Goal: Task Accomplishment & Management: Manage account settings

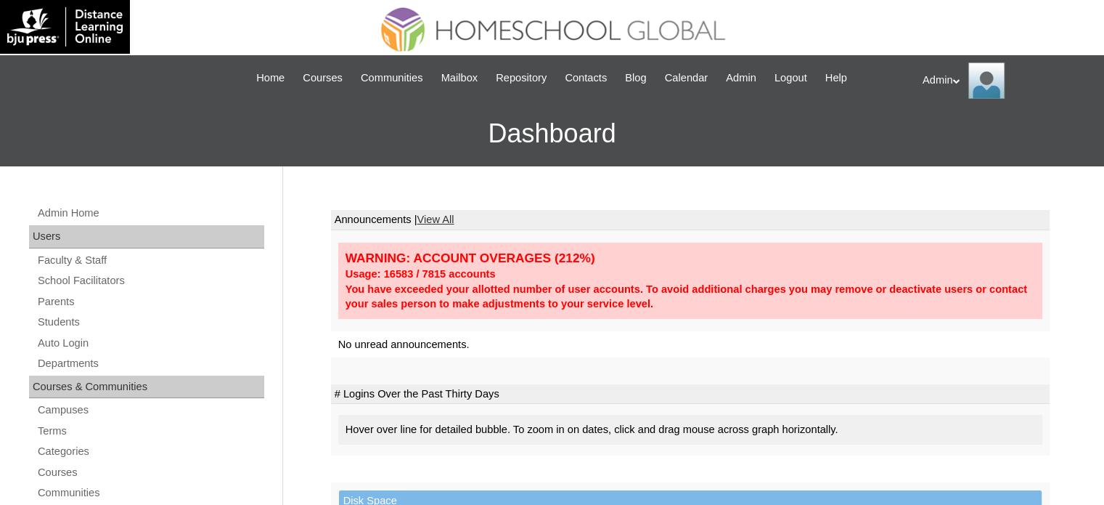
click at [70, 322] on link "Students" at bounding box center [150, 322] width 228 height 18
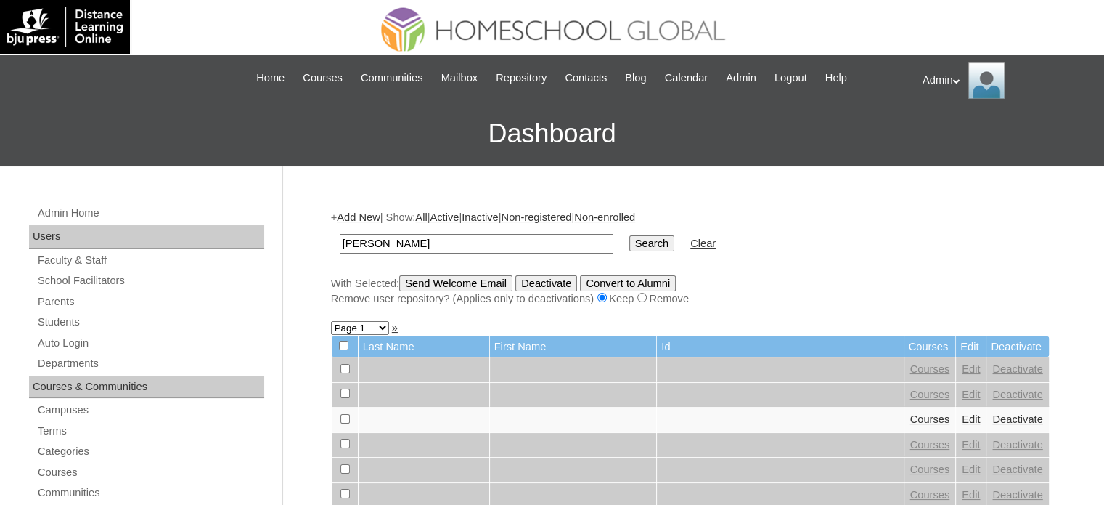
type input "beron"
click at [629, 237] on input "Search" at bounding box center [651, 243] width 45 height 16
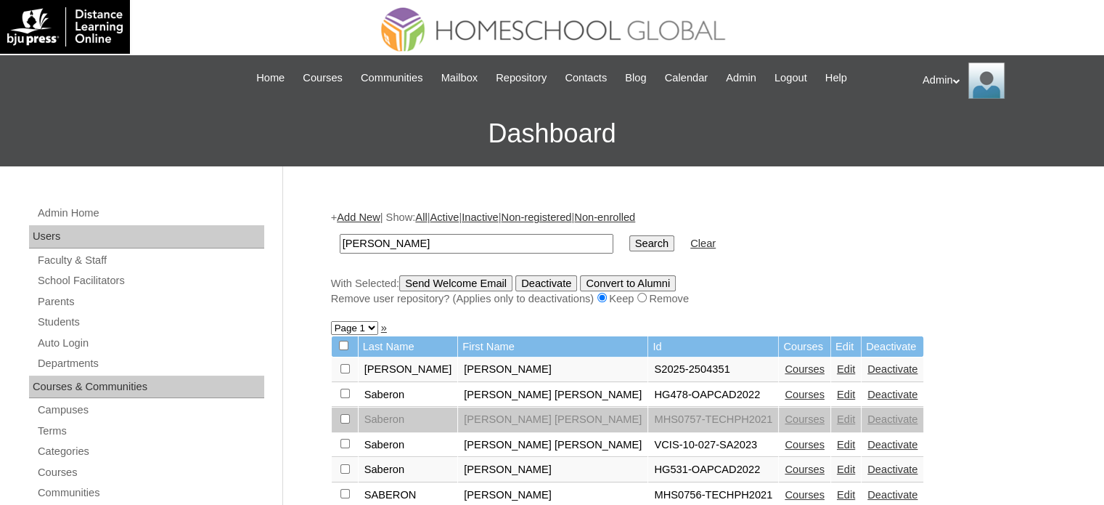
click at [785, 364] on link "Courses" at bounding box center [805, 369] width 40 height 12
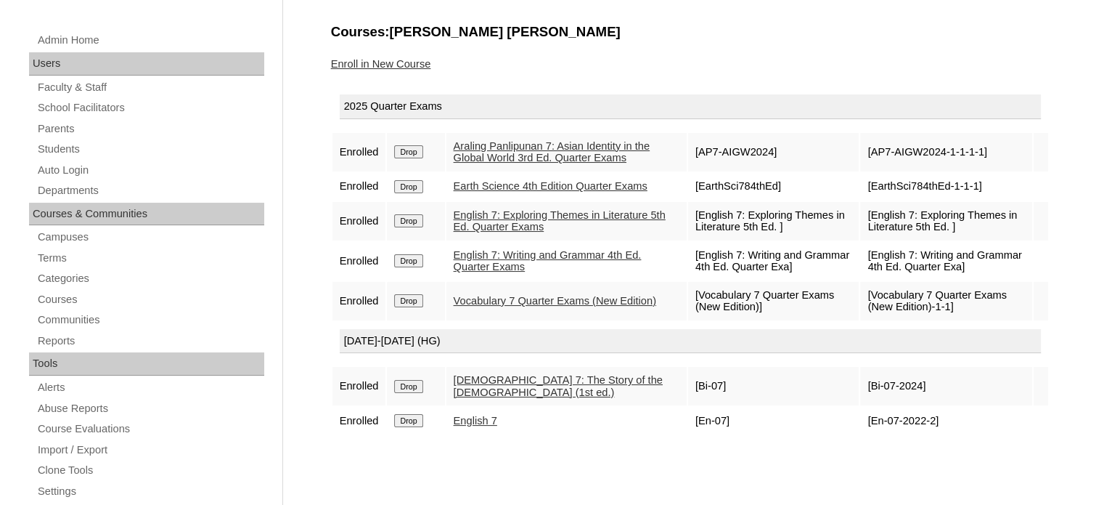
scroll to position [174, 0]
click at [407, 63] on link "Enroll in New Course" at bounding box center [381, 63] width 100 height 12
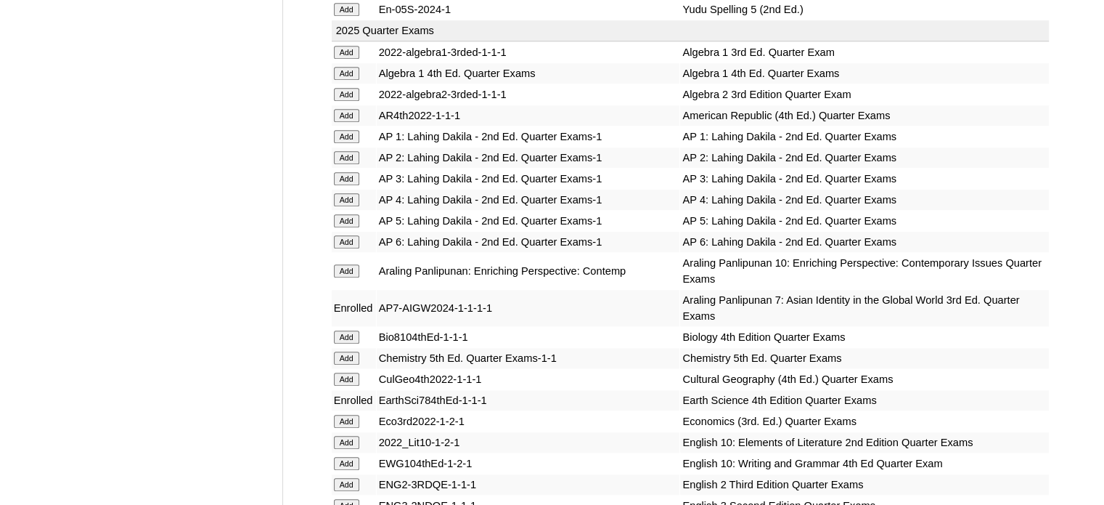
scroll to position [3389, 0]
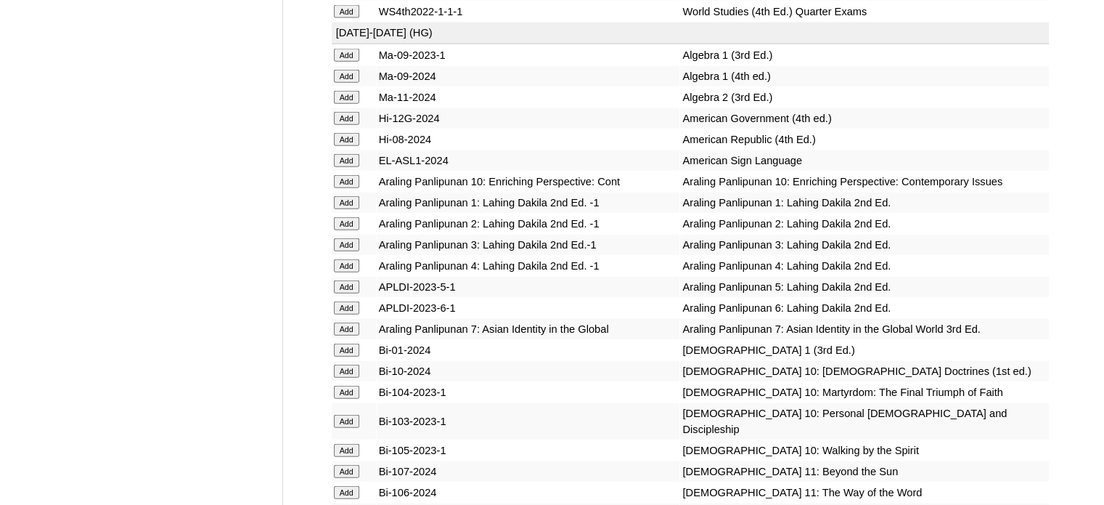
click at [346, 335] on input "Add" at bounding box center [346, 328] width 25 height 13
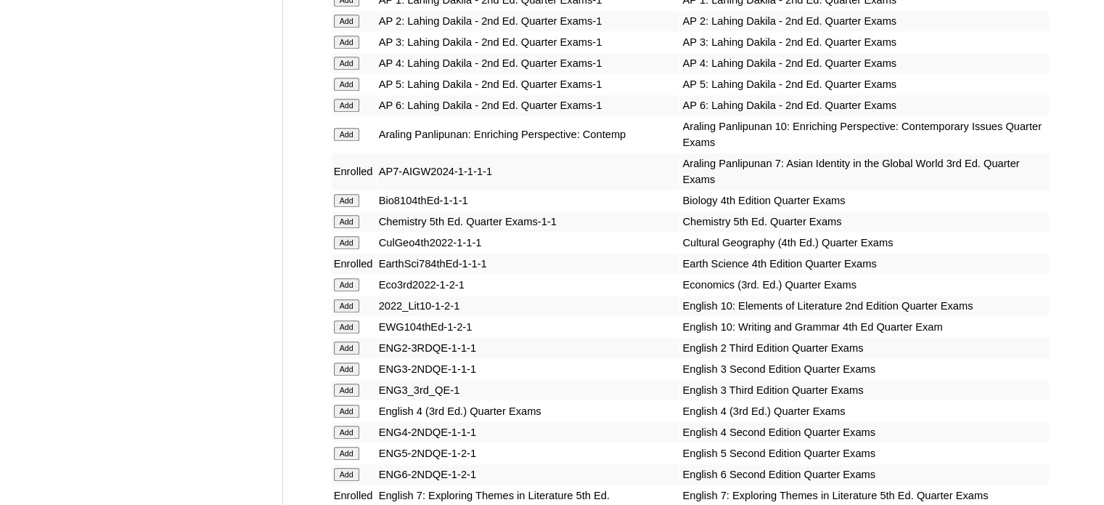
scroll to position [4101, 0]
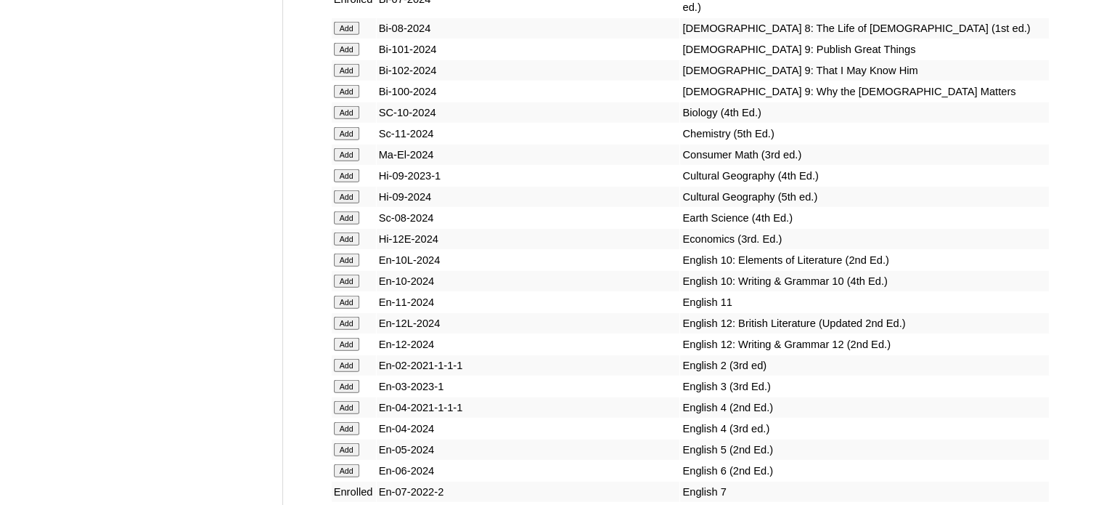
click at [354, 224] on input "Add" at bounding box center [346, 217] width 25 height 13
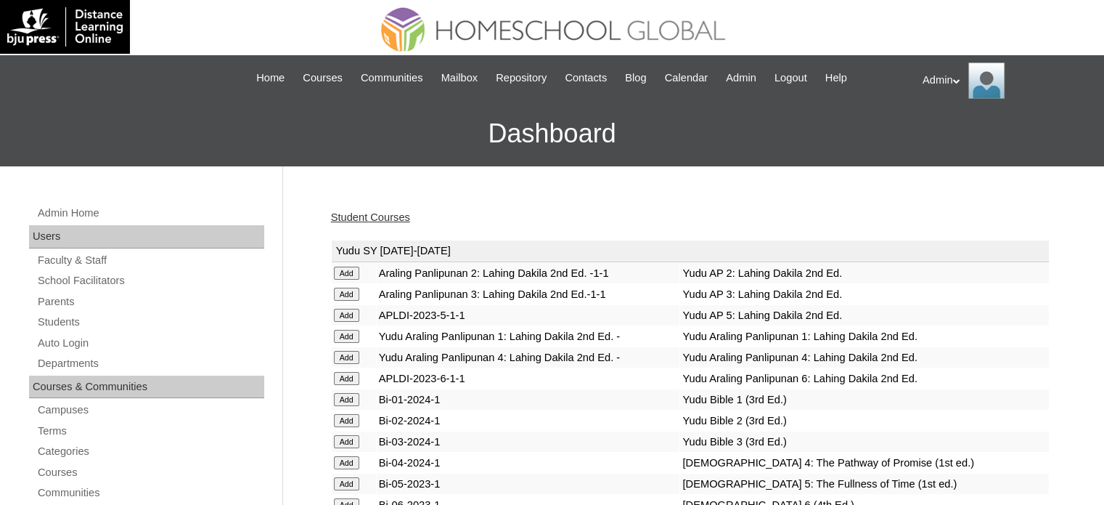
scroll to position [2824, 0]
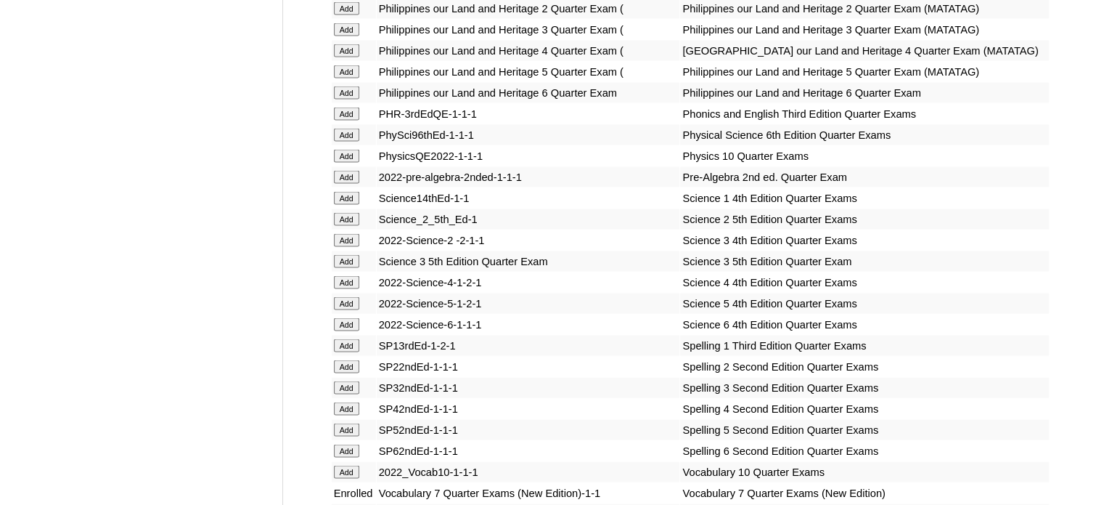
click at [348, 184] on input "Add" at bounding box center [346, 177] width 25 height 13
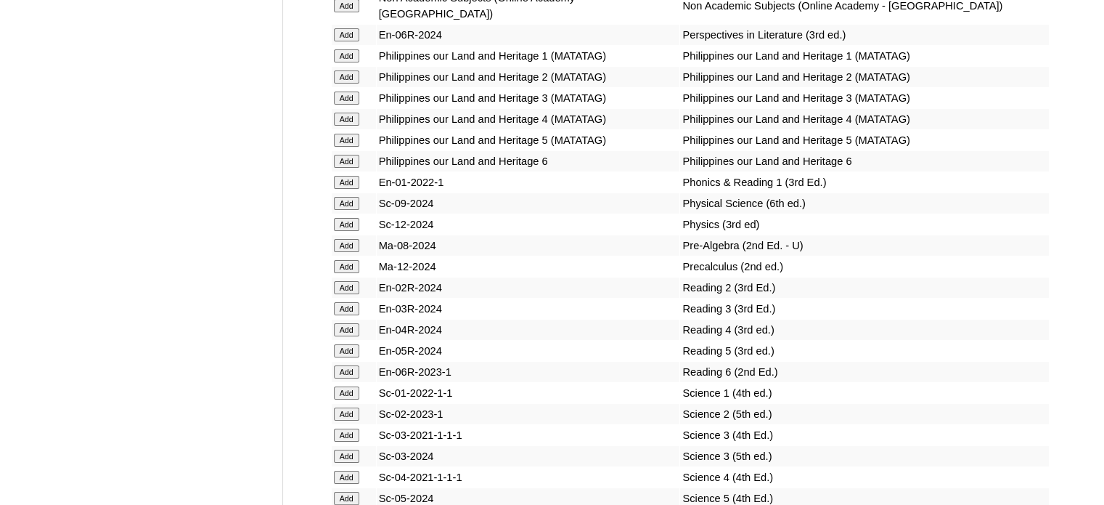
click at [341, 252] on input "Add" at bounding box center [346, 245] width 25 height 13
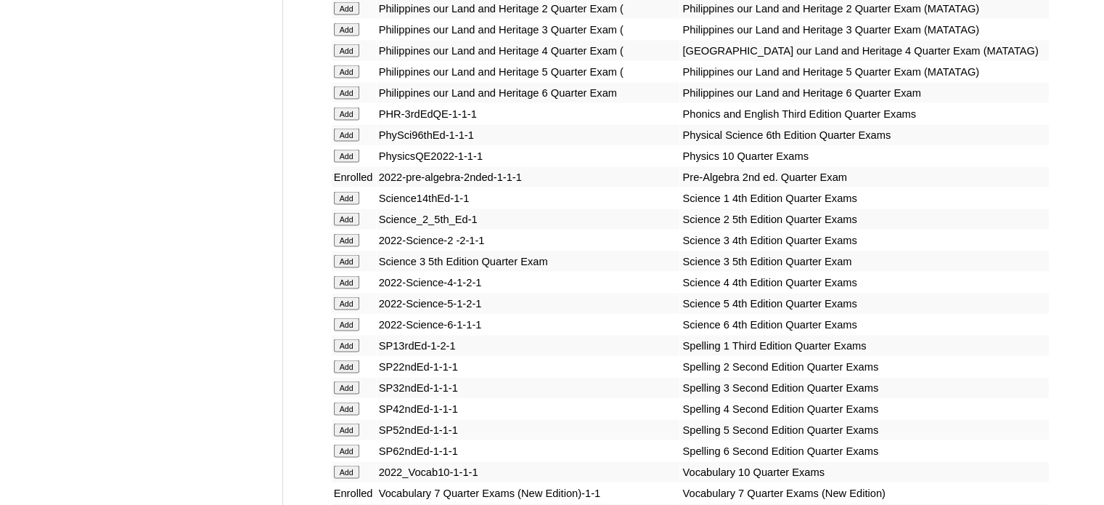
scroll to position [5710, 0]
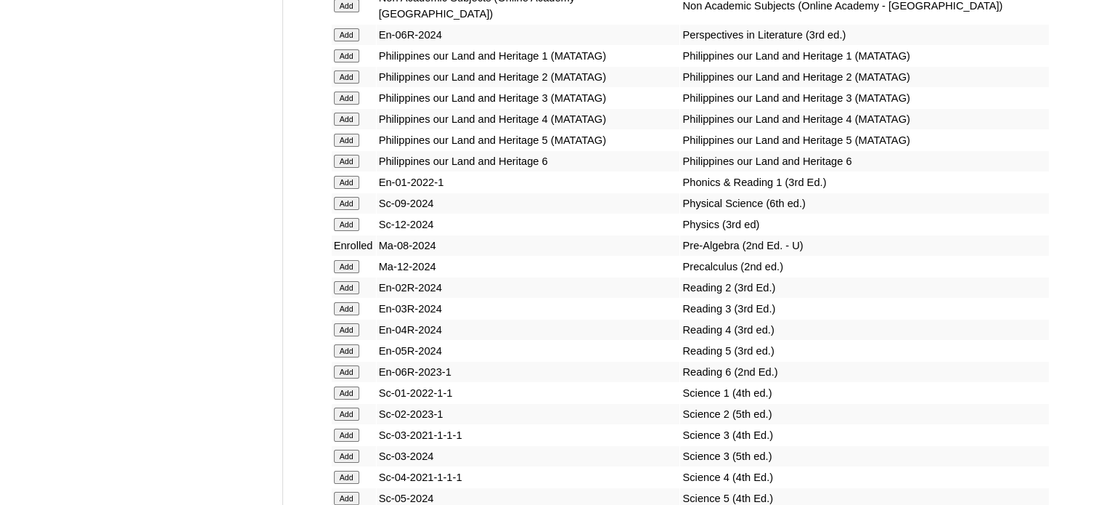
click at [481, 304] on td "En-03R-2024" at bounding box center [528, 308] width 303 height 20
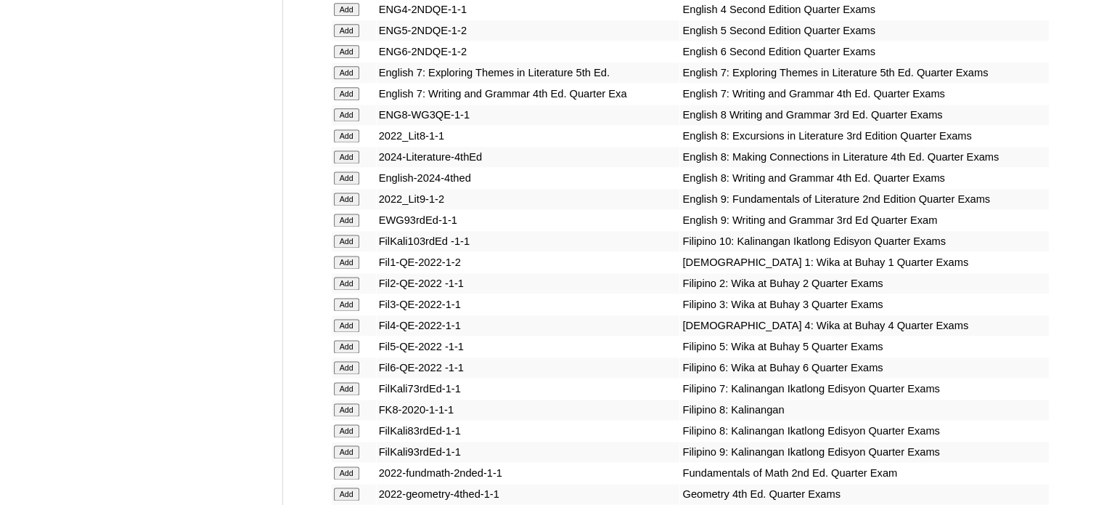
click at [346, 395] on input "Add" at bounding box center [346, 388] width 25 height 13
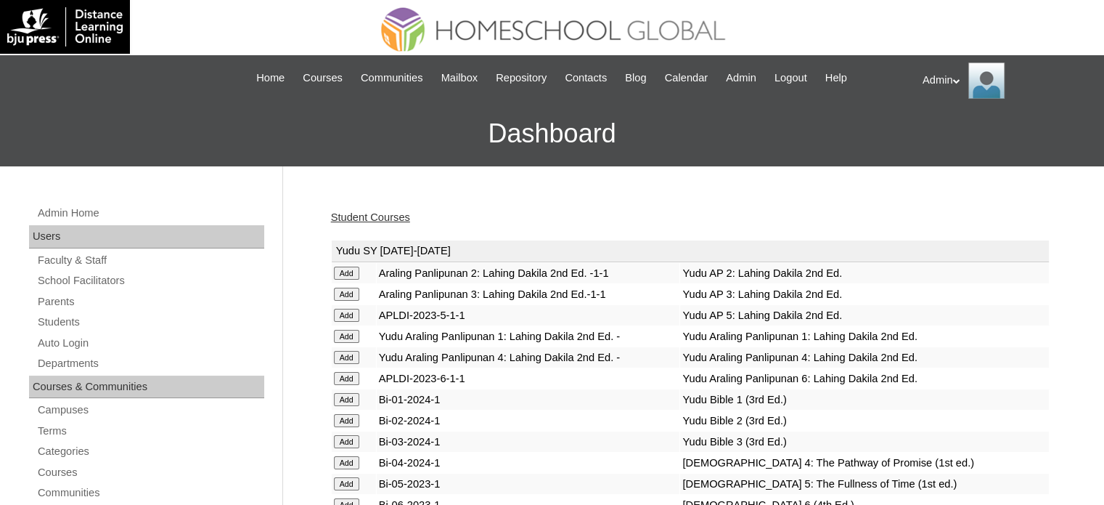
scroll to position [2012, 0]
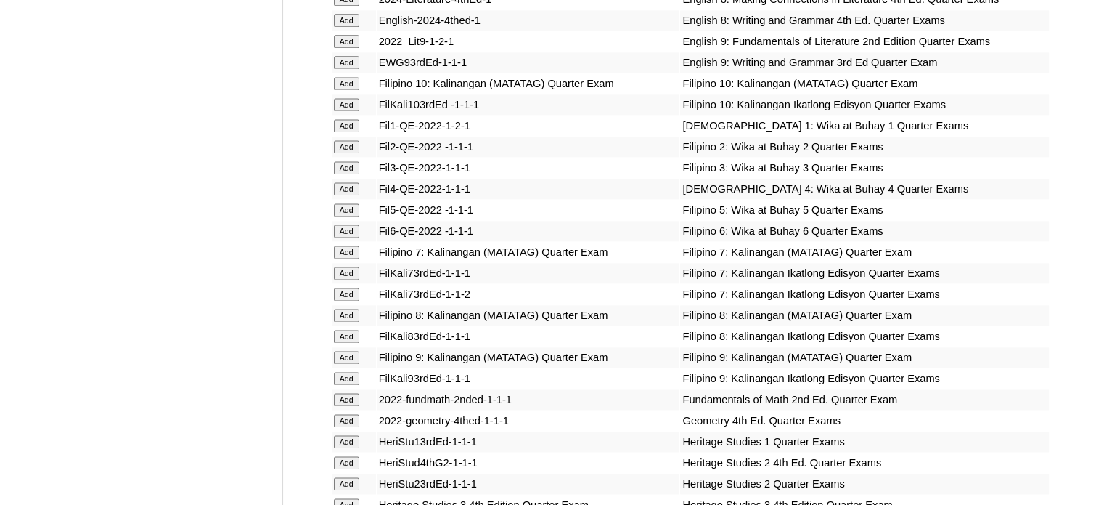
click at [346, 273] on input "Add" at bounding box center [346, 272] width 25 height 13
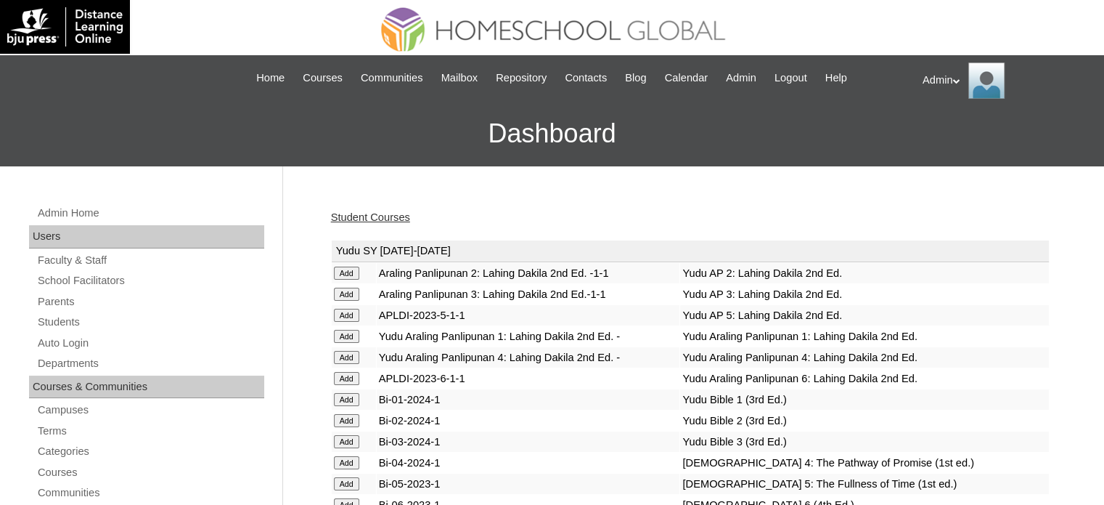
click at [368, 216] on link "Student Courses" at bounding box center [370, 217] width 79 height 12
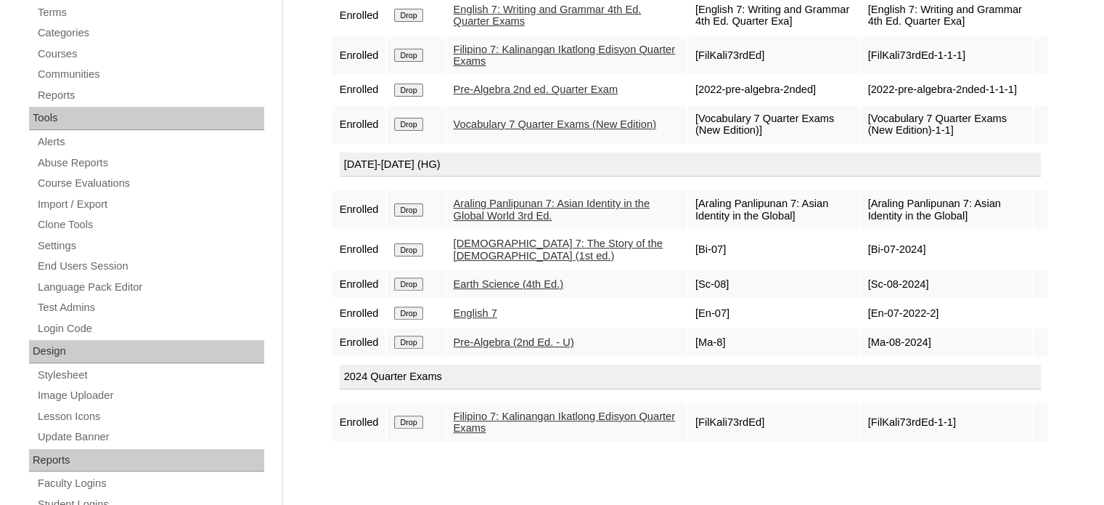
scroll to position [420, 0]
click at [415, 425] on input "Drop" at bounding box center [408, 420] width 28 height 13
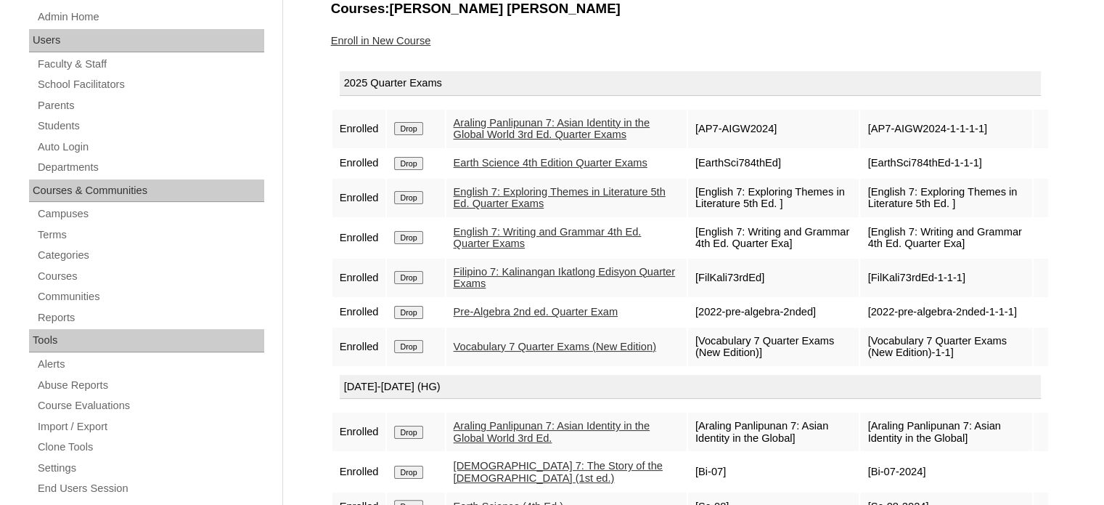
scroll to position [195, 0]
click at [379, 40] on link "Enroll in New Course" at bounding box center [381, 42] width 100 height 12
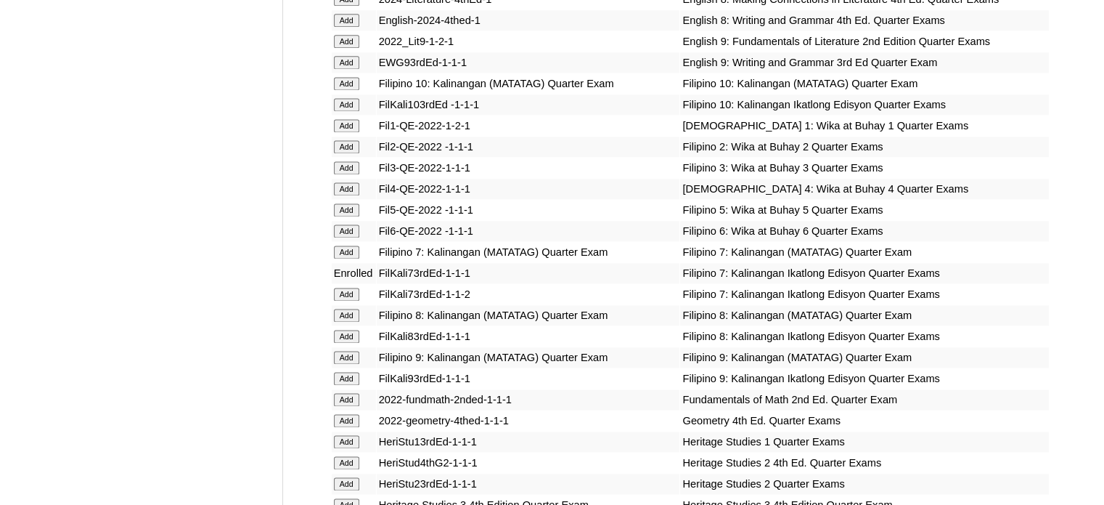
scroll to position [4623, 0]
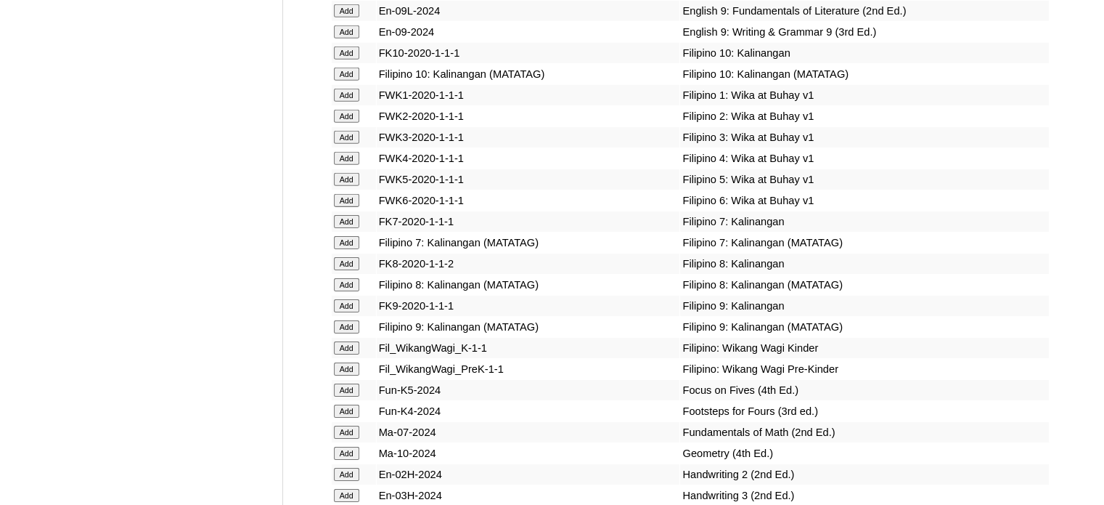
click at [346, 228] on input "Add" at bounding box center [346, 221] width 25 height 13
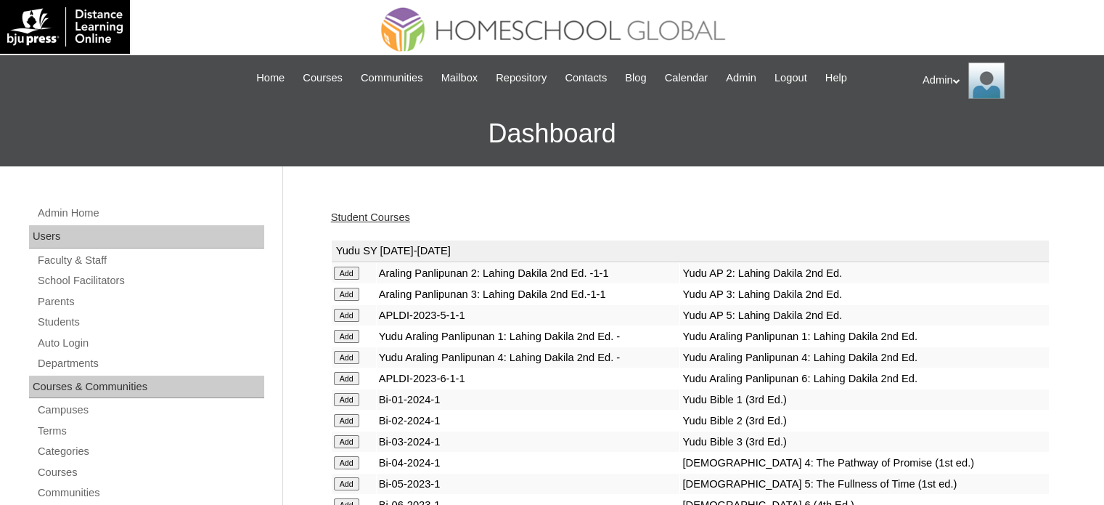
click at [385, 211] on link "Student Courses" at bounding box center [370, 217] width 79 height 12
